Goal: Transaction & Acquisition: Purchase product/service

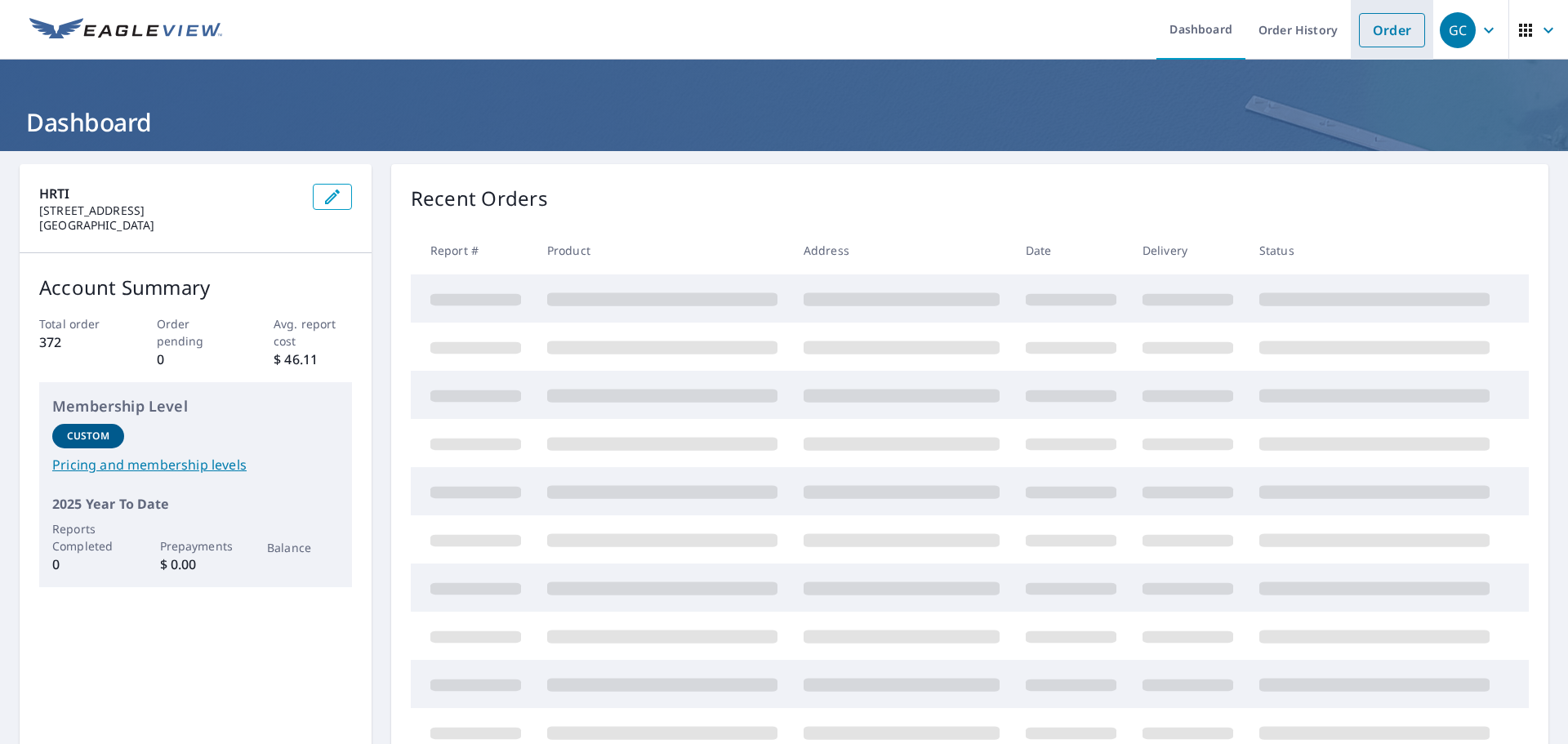
click at [1372, 42] on link "Order" at bounding box center [1391, 29] width 66 height 34
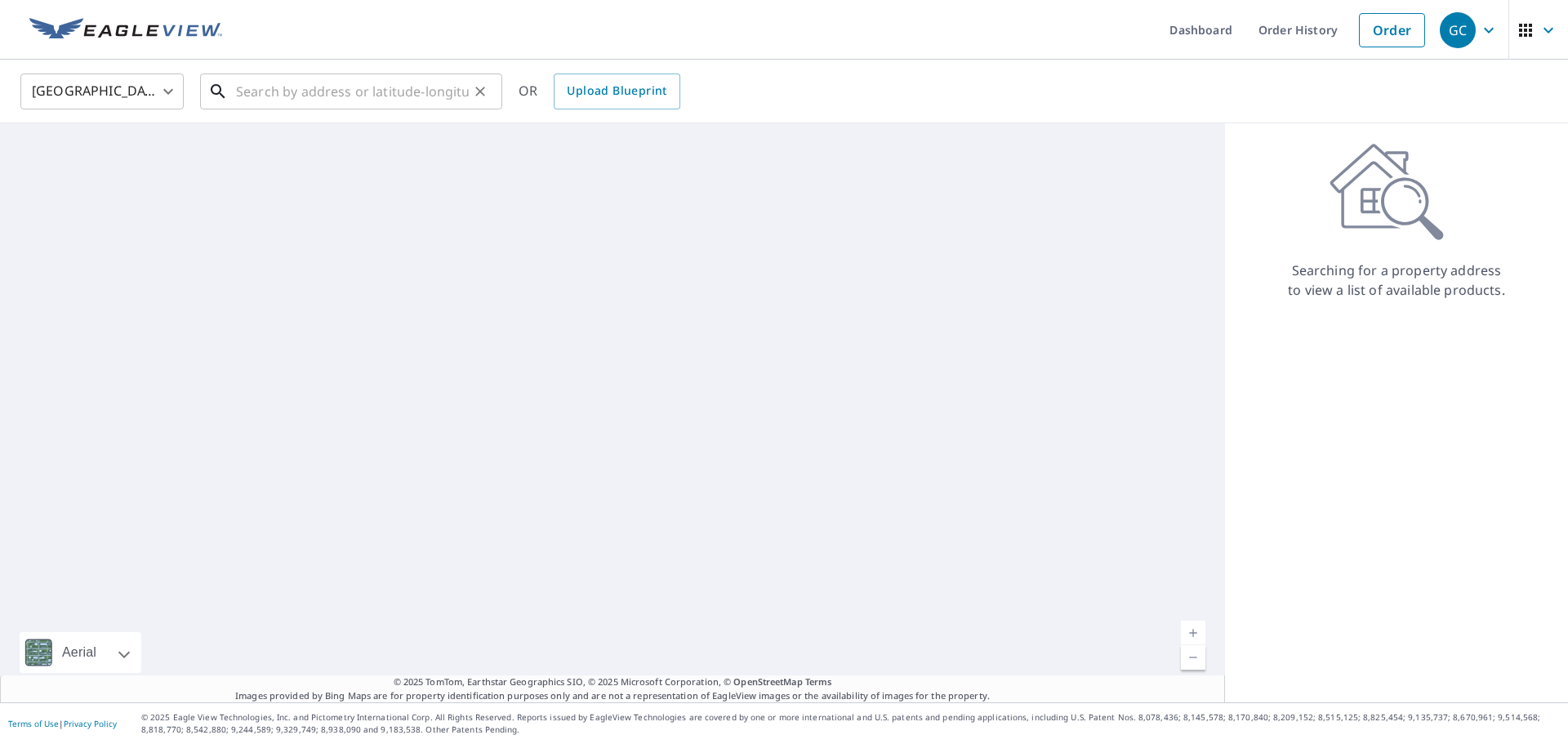
click at [302, 101] on input "text" at bounding box center [352, 91] width 232 height 46
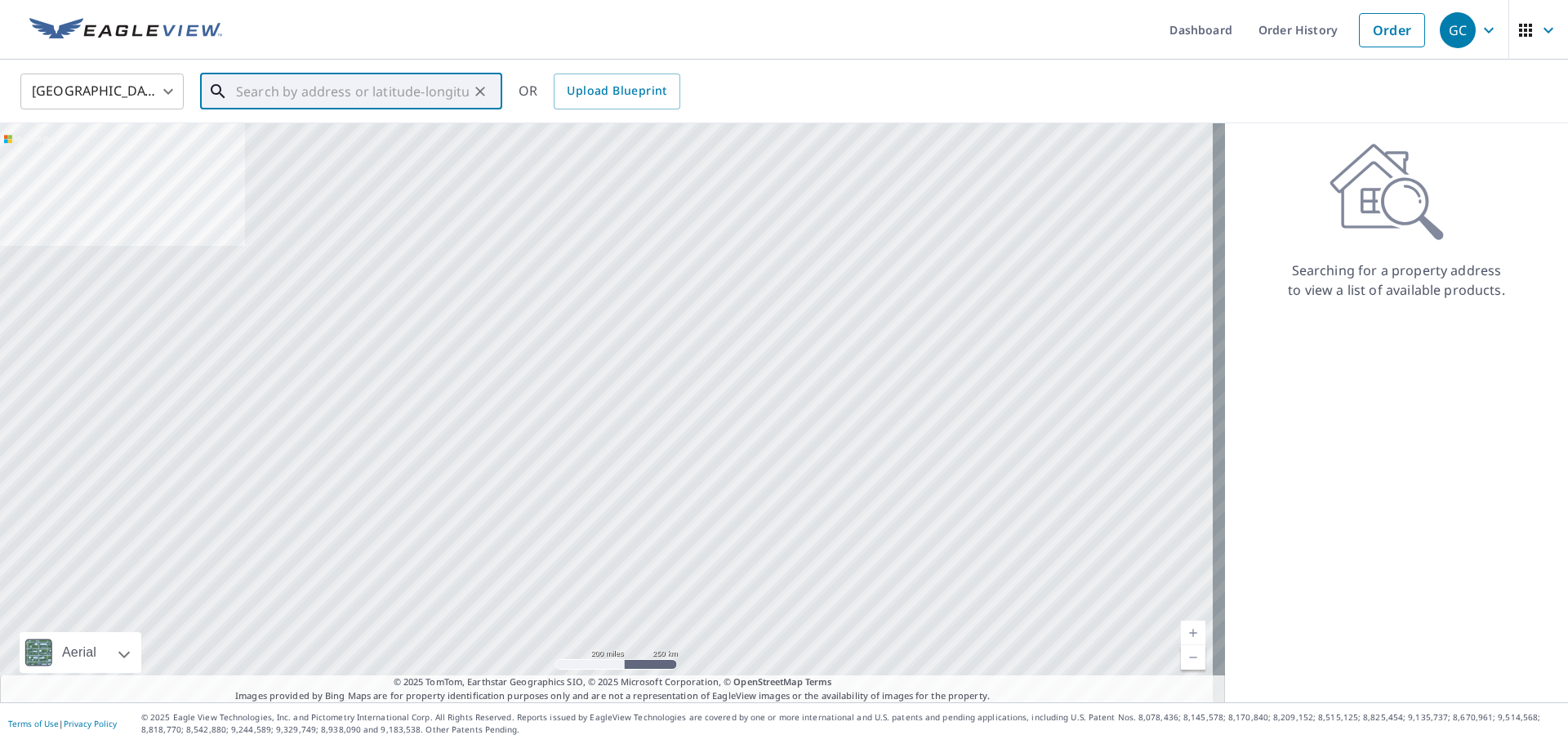
paste input "[STREET_ADDRESS]"
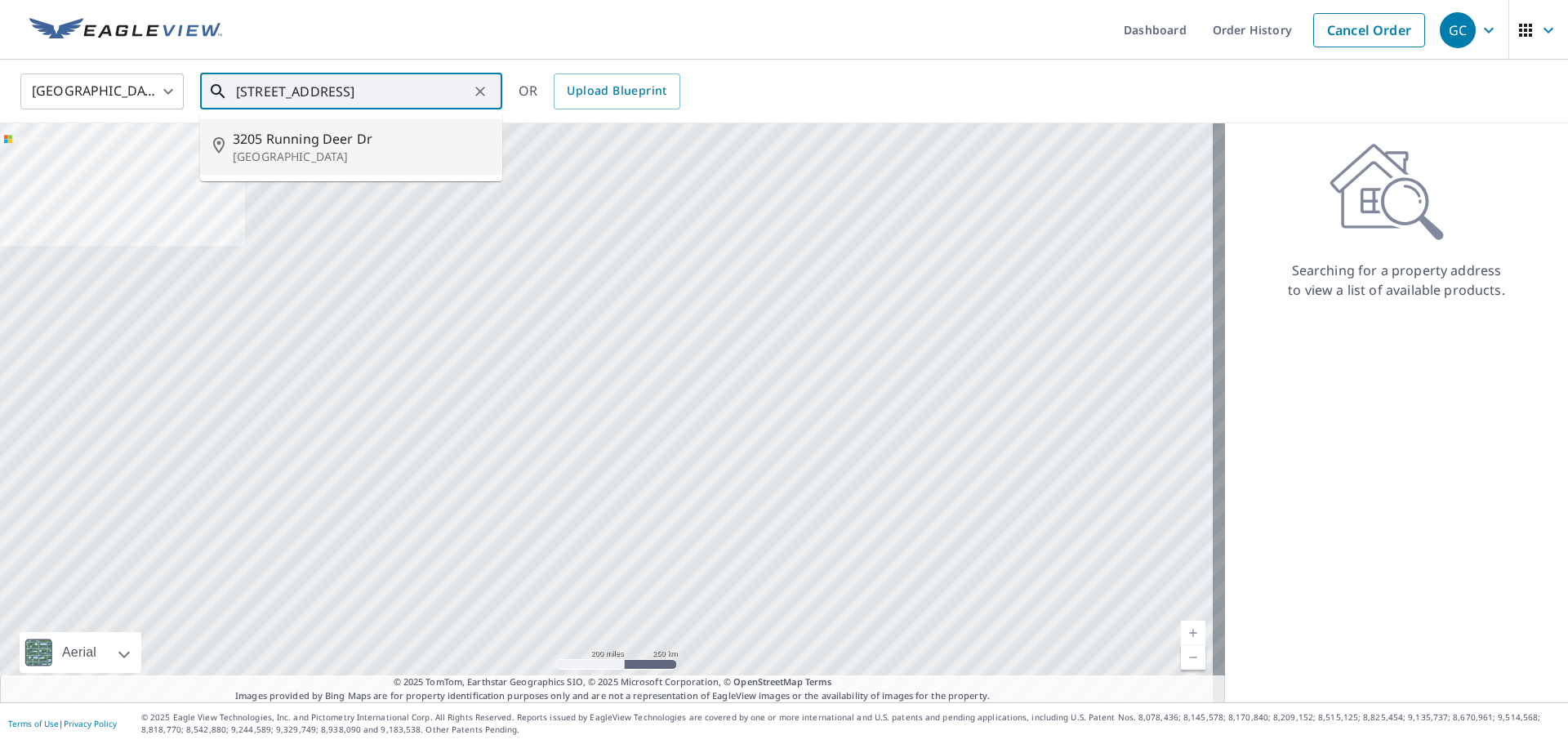
click at [322, 144] on span "3205 Running Deer Dr" at bounding box center [361, 139] width 257 height 20
type input "[STREET_ADDRESS]"
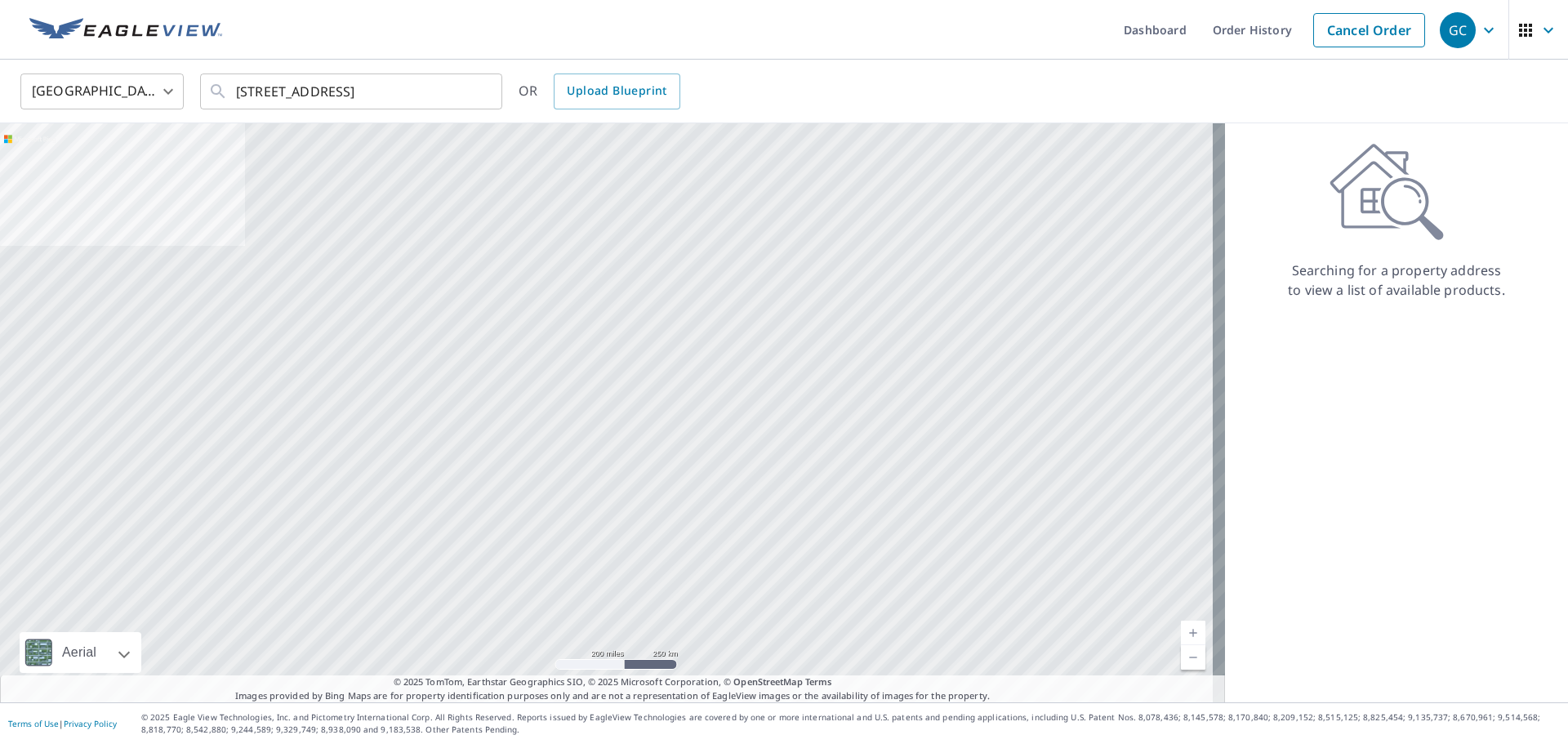
scroll to position [0, 0]
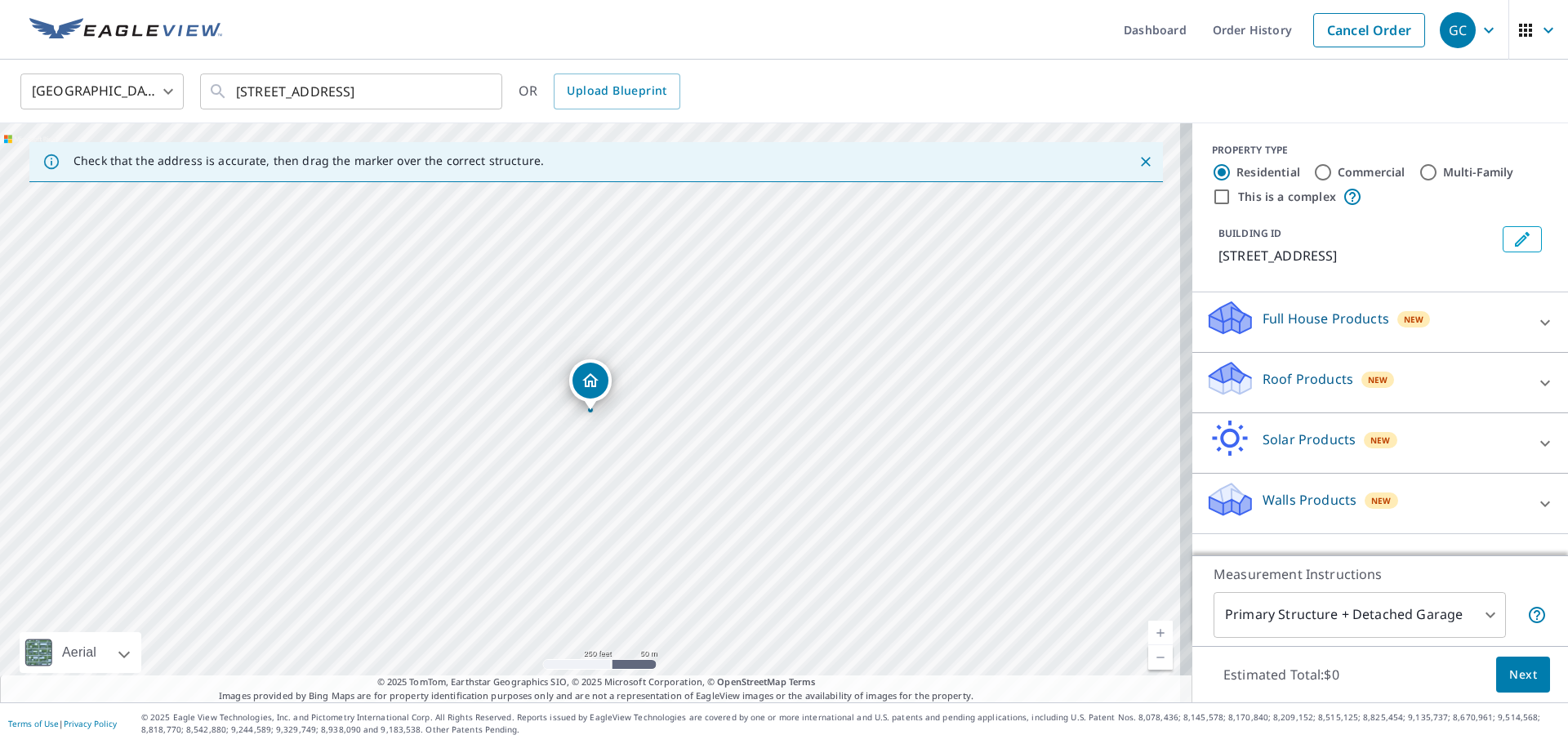
click at [1290, 389] on p "Roof Products" at bounding box center [1307, 379] width 90 height 20
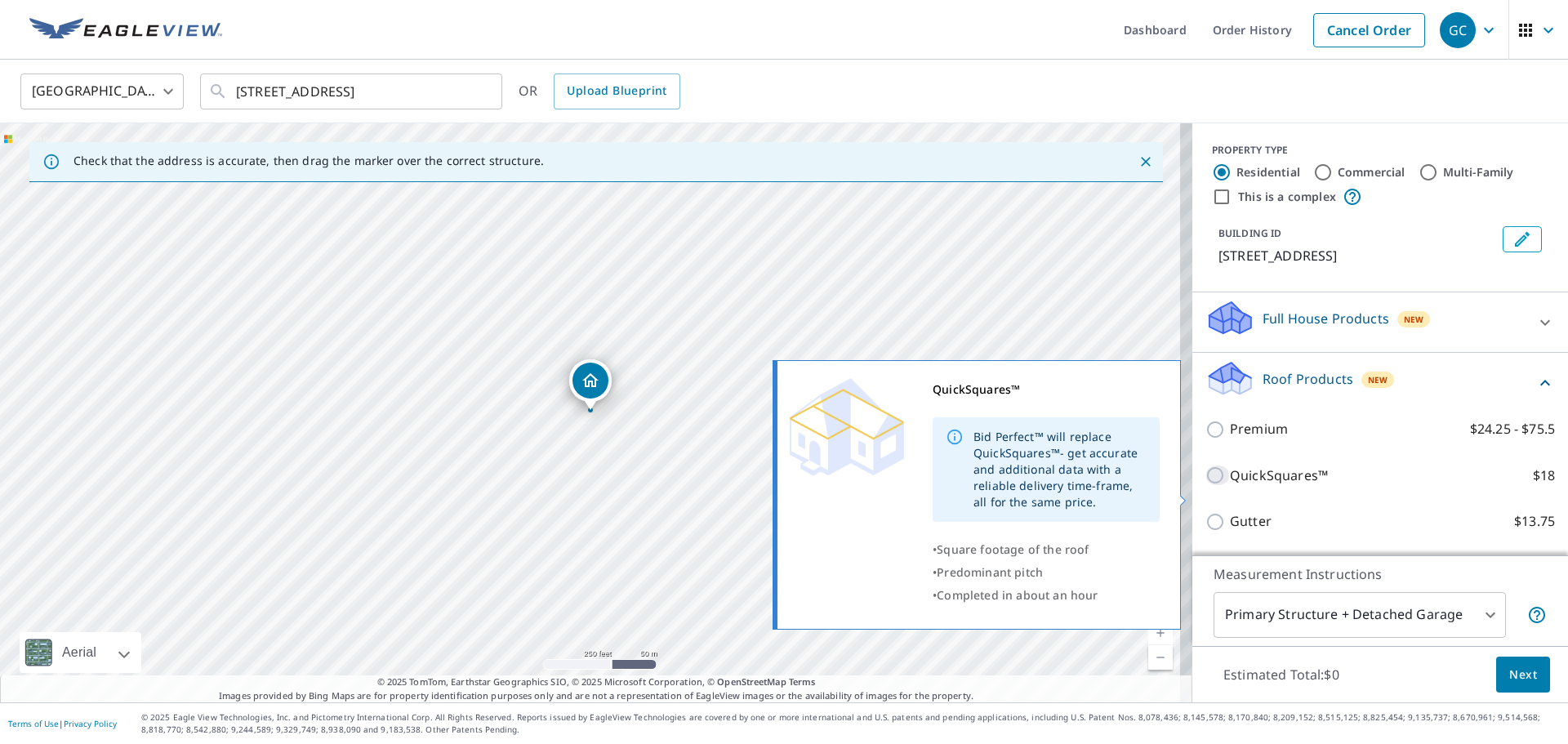
click at [1205, 485] on input "QuickSquares™ $18" at bounding box center [1217, 475] width 24 height 20
checkbox input "true"
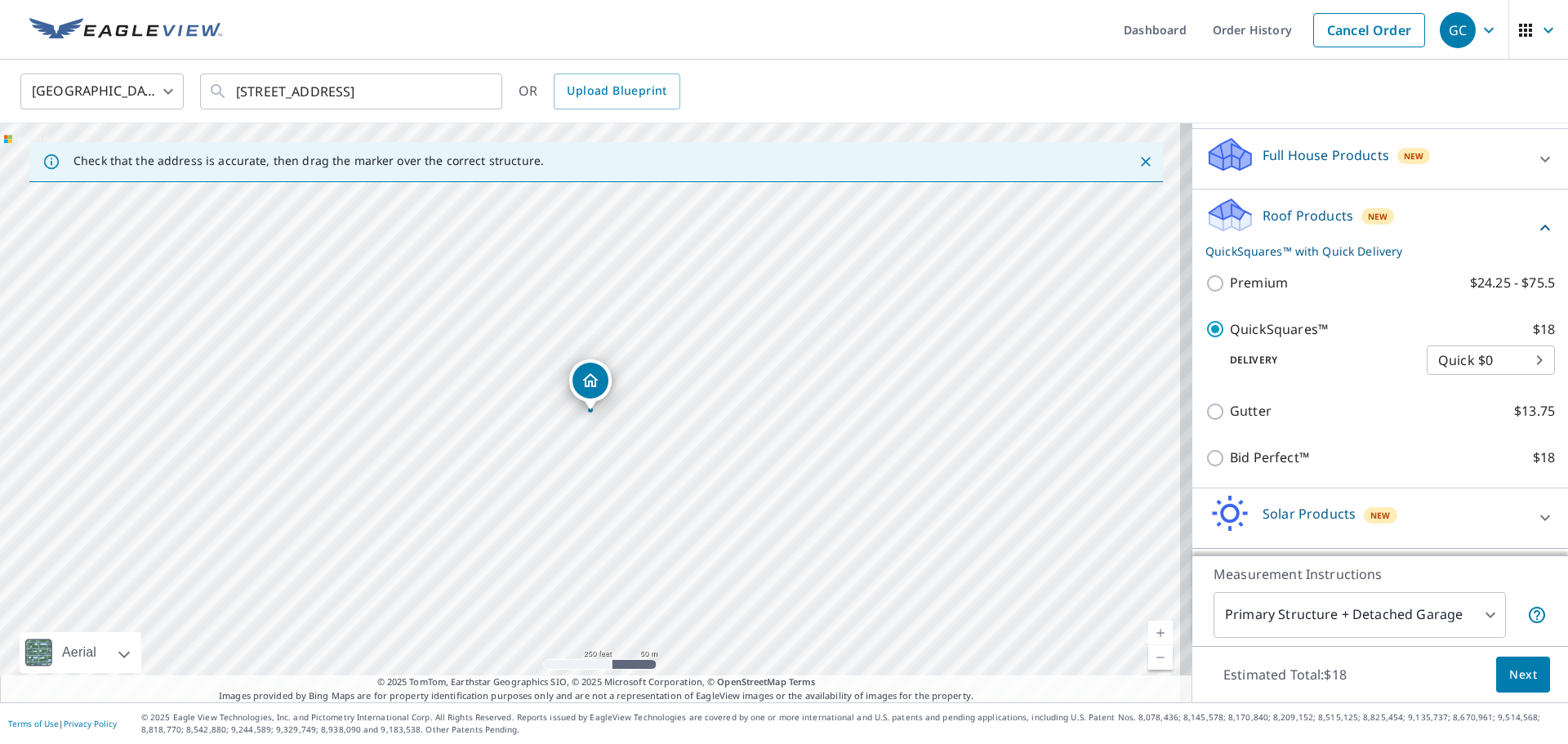
scroll to position [237, 0]
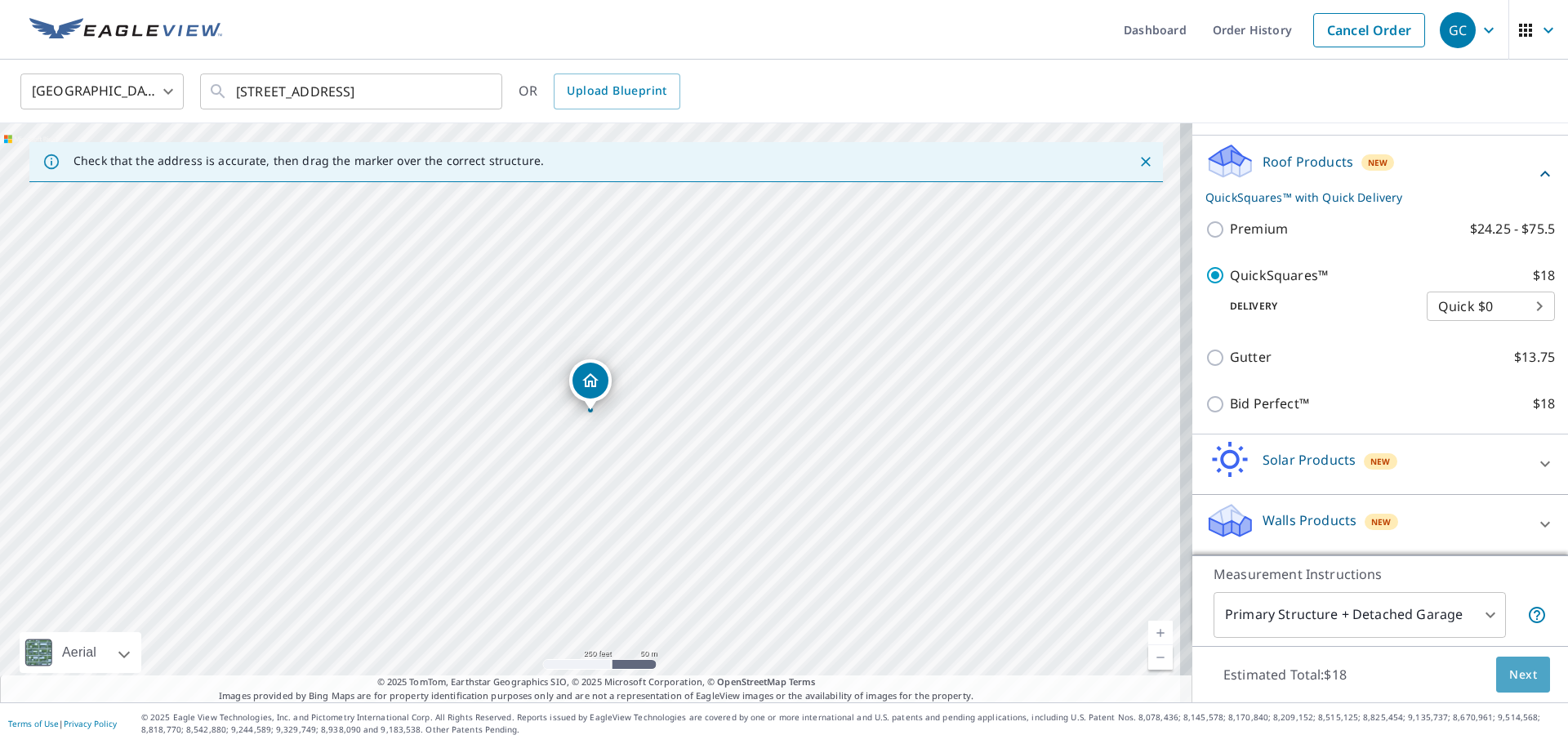
click at [1515, 667] on span "Next" at bounding box center [1523, 674] width 27 height 21
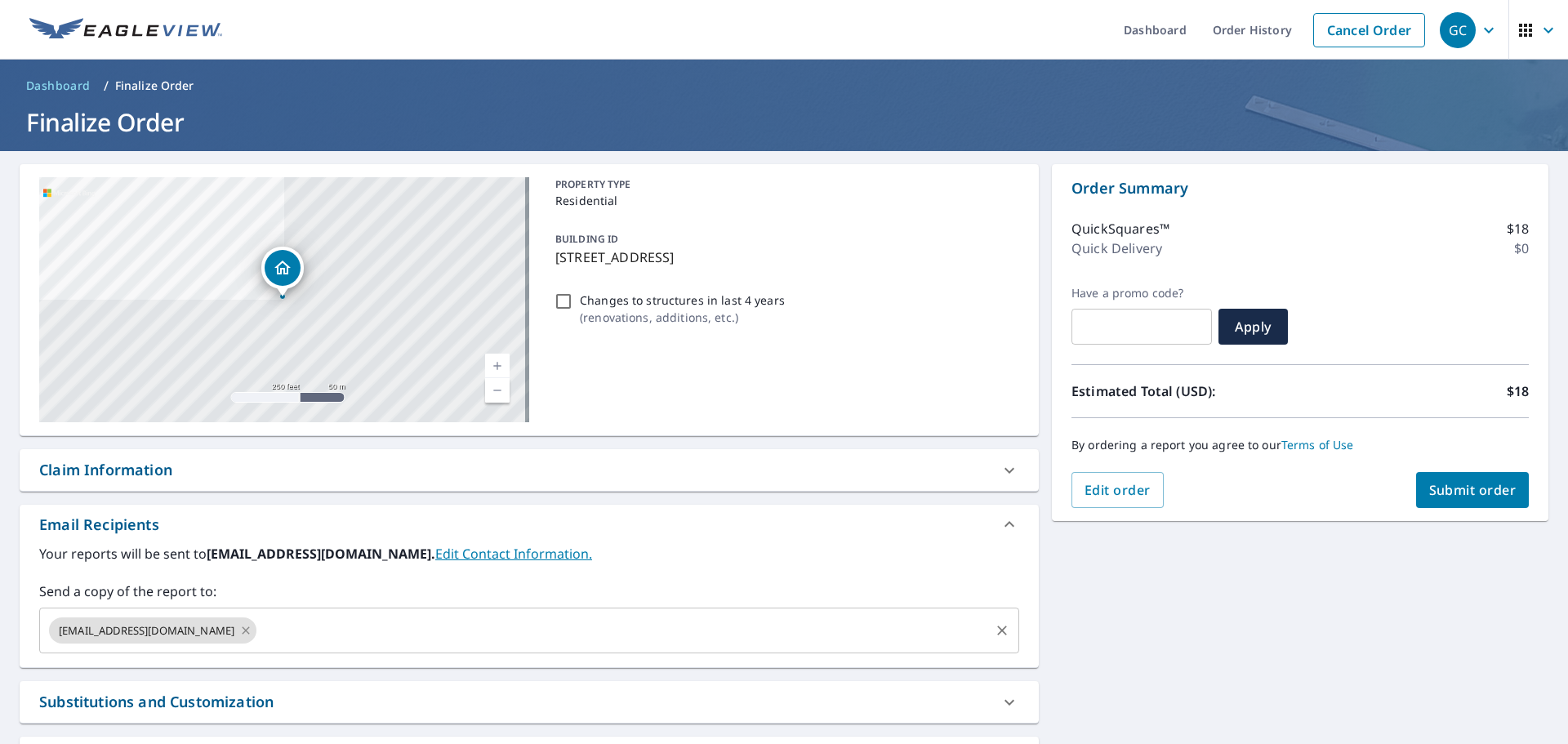
click at [242, 628] on icon at bounding box center [245, 629] width 7 height 7
click at [1429, 491] on span "Submit order" at bounding box center [1472, 490] width 87 height 18
